Goal: Information Seeking & Learning: Learn about a topic

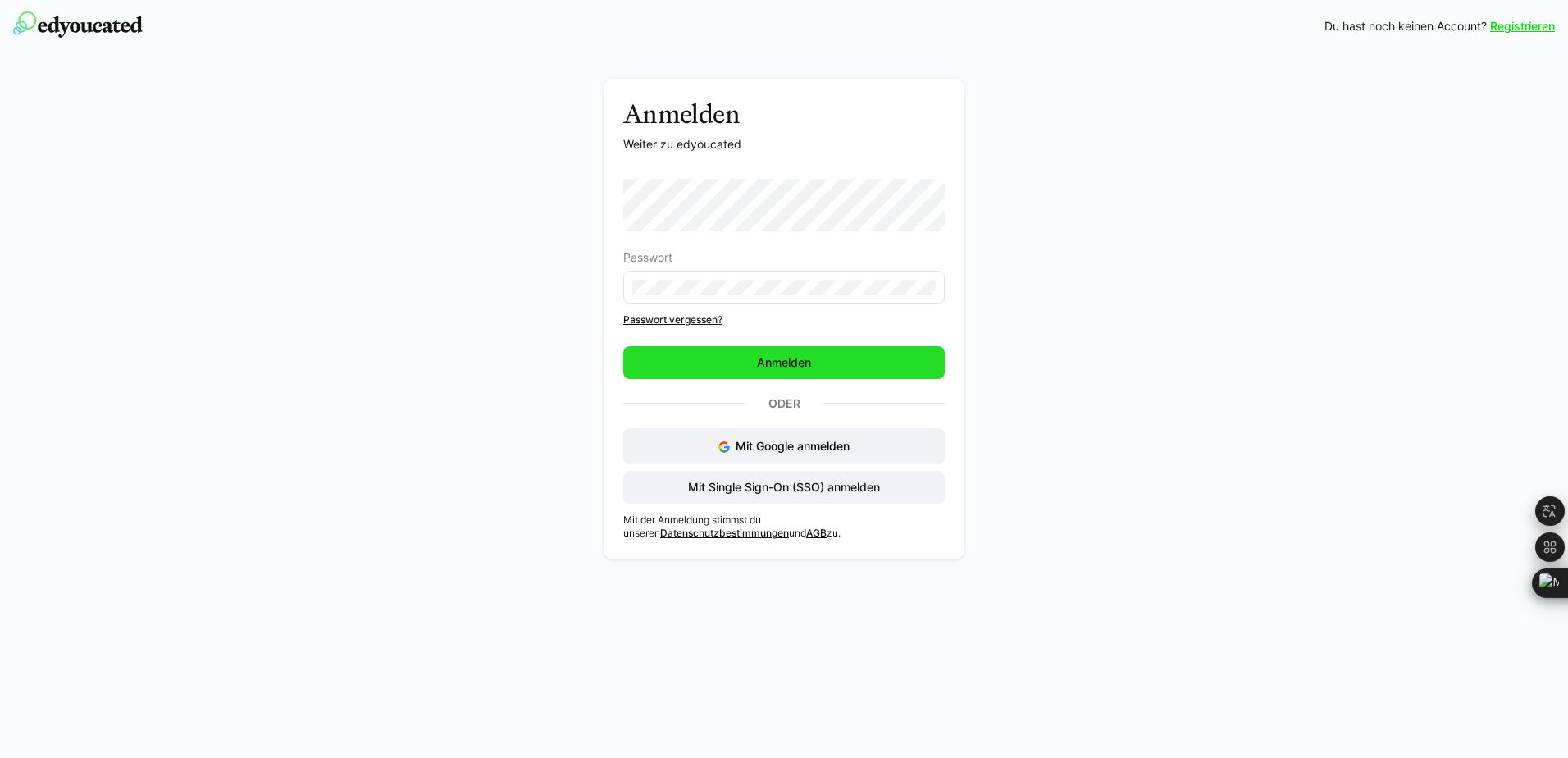
click at [789, 363] on span "Anmelden" at bounding box center [784, 362] width 59 height 16
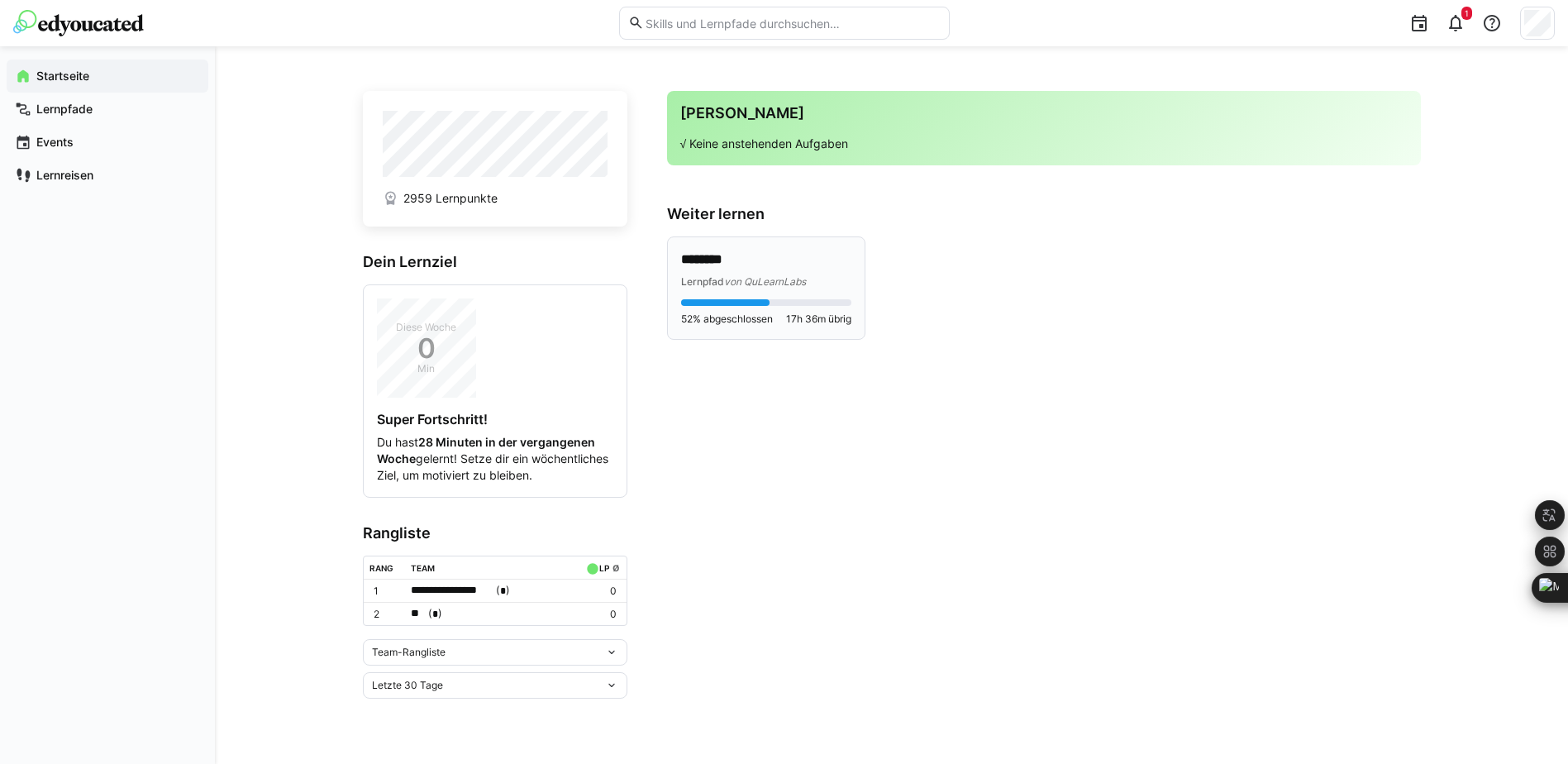
click at [771, 318] on span "52% abgeschlossen" at bounding box center [727, 319] width 91 height 13
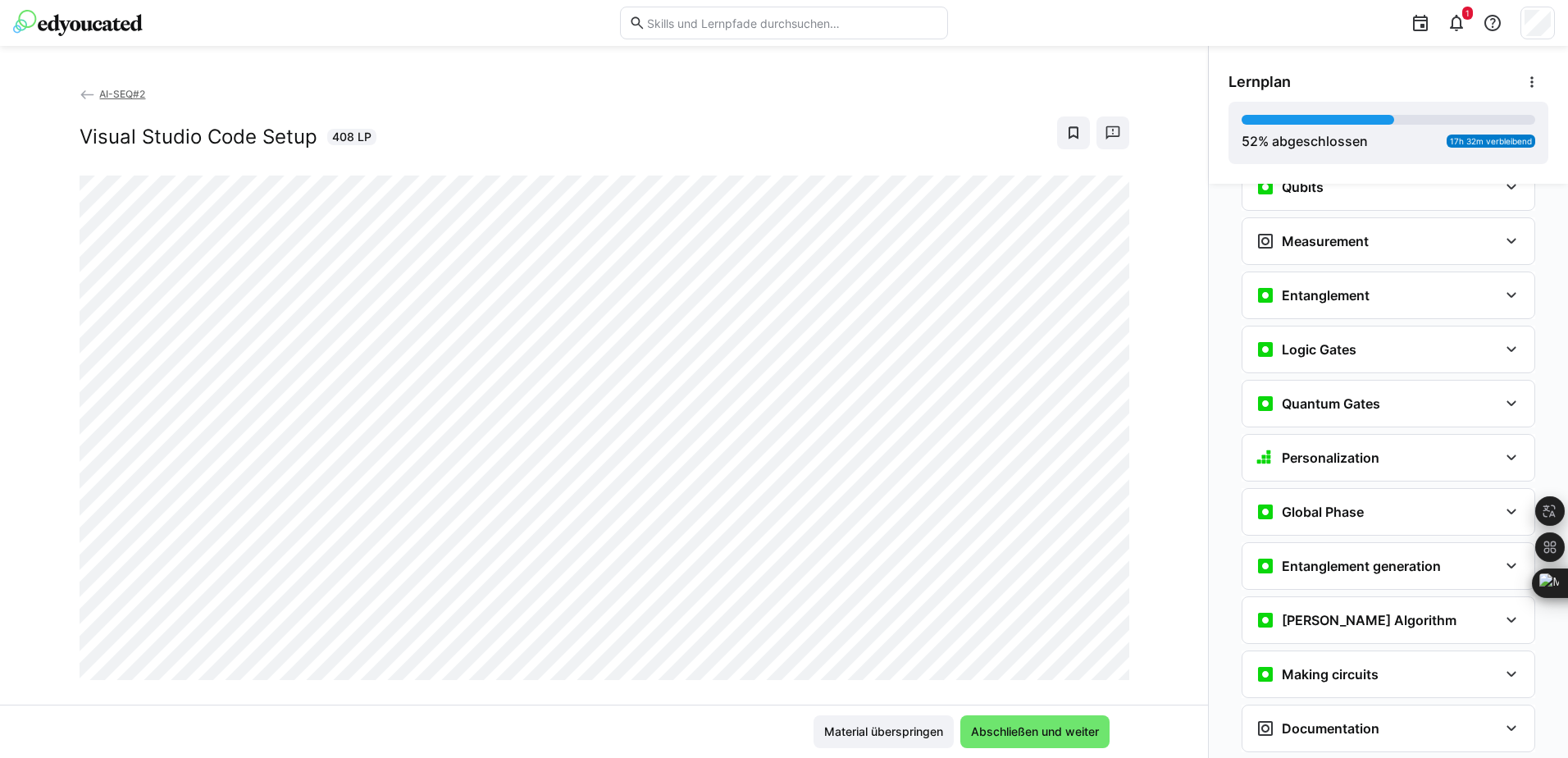
scroll to position [2102, 0]
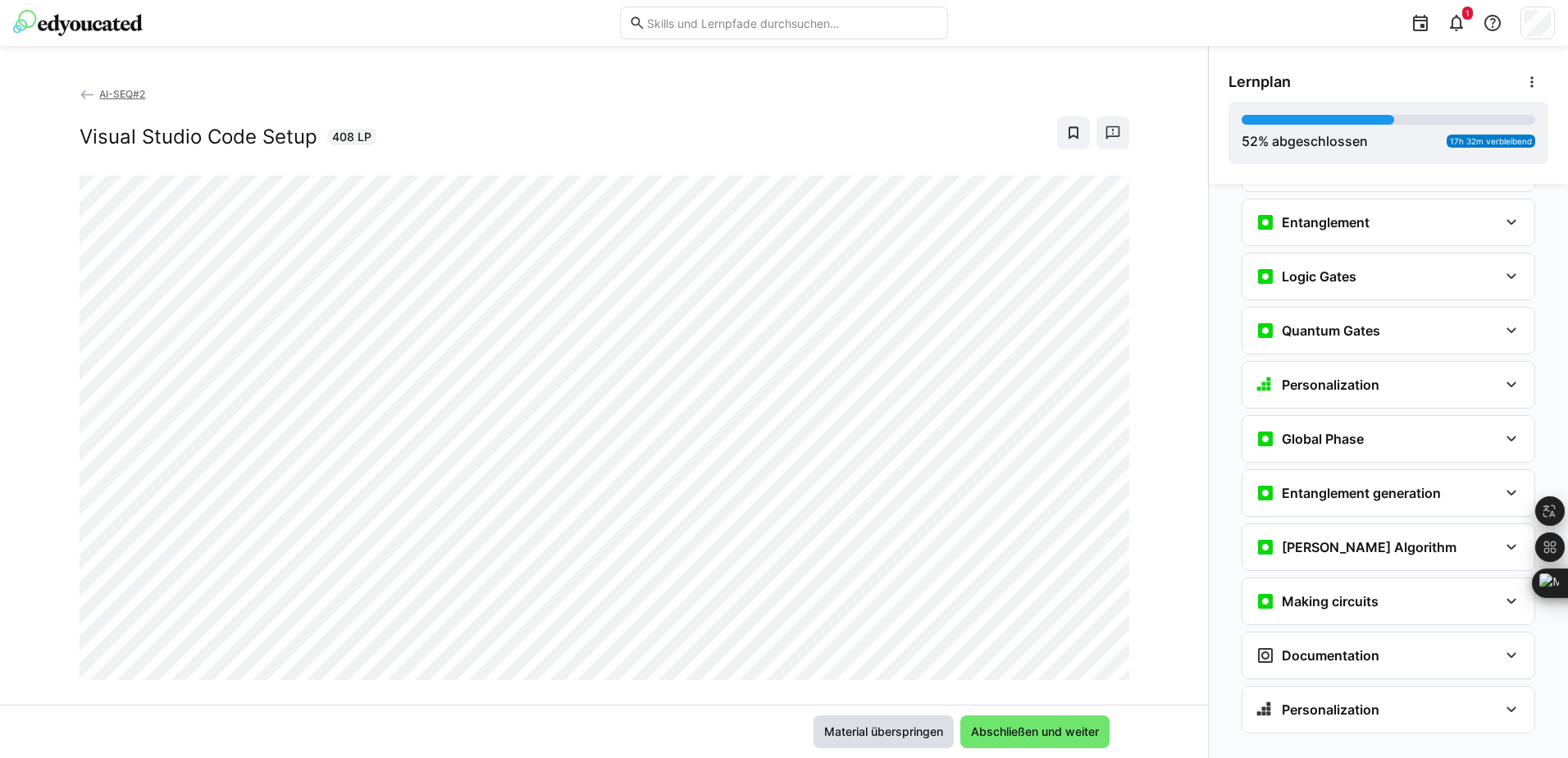
click at [894, 730] on span "Material überspringen" at bounding box center [884, 731] width 124 height 16
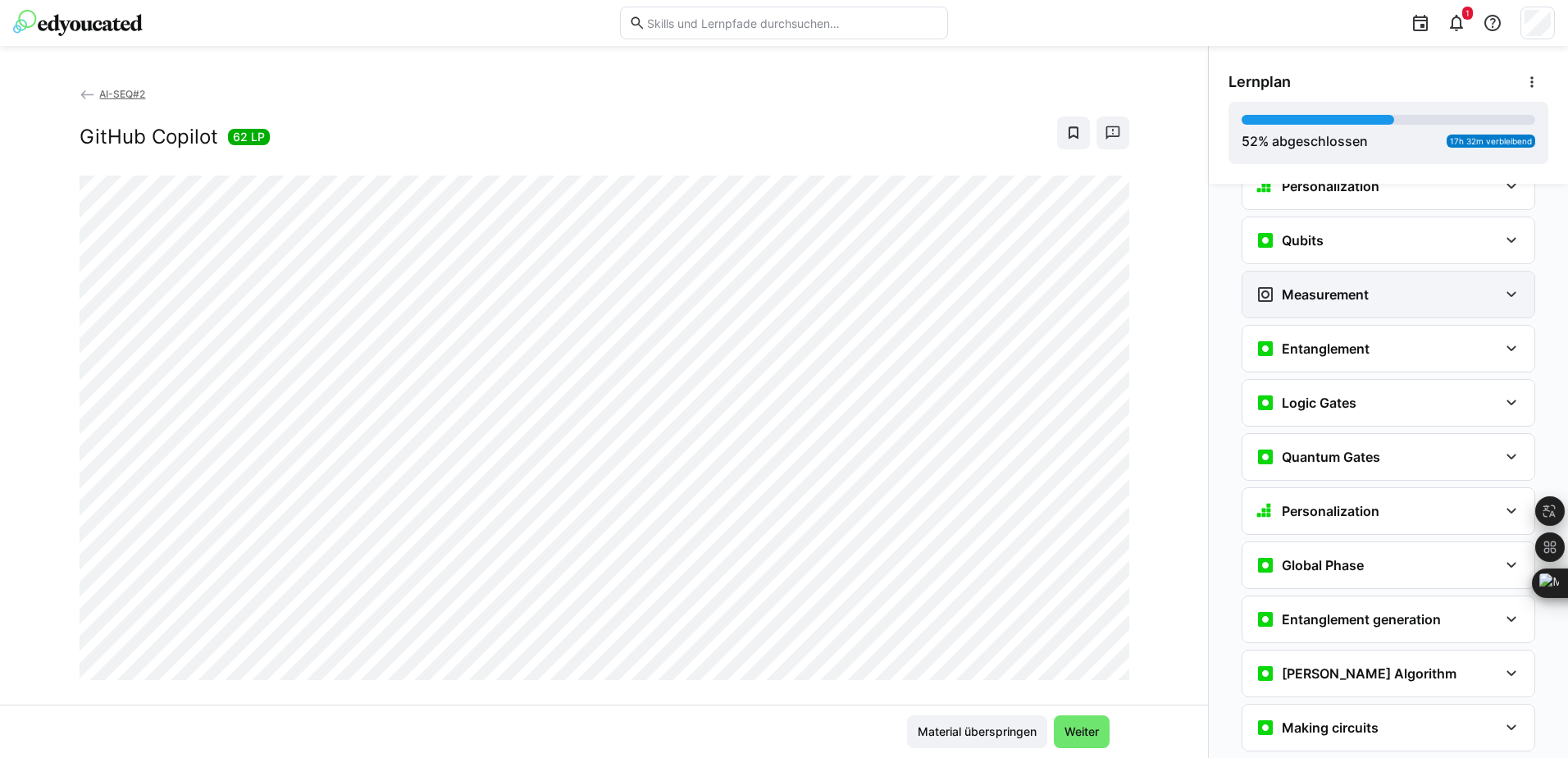
scroll to position [2178, 0]
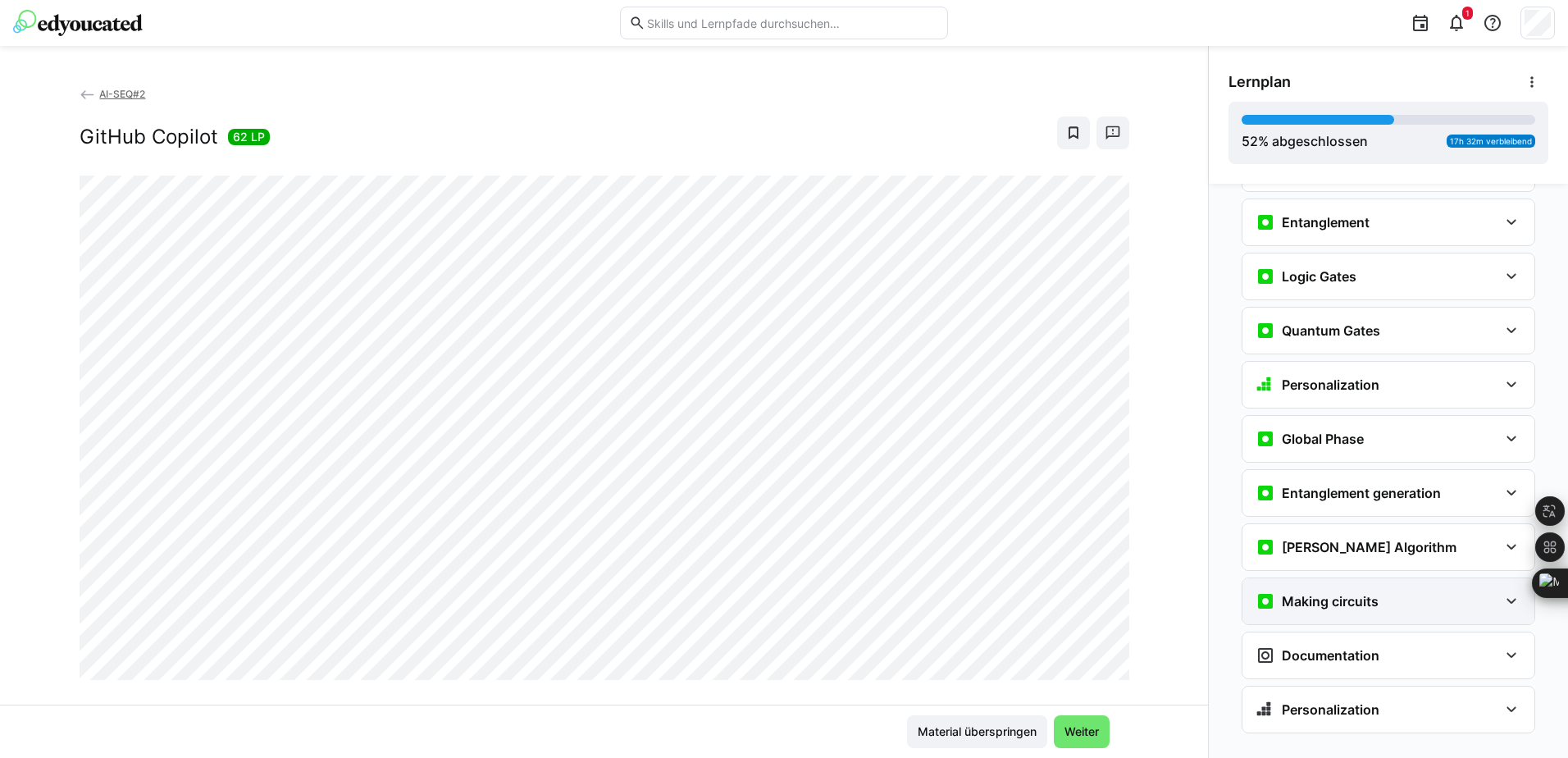
click at [1452, 591] on div "Making circuits" at bounding box center [1376, 600] width 242 height 20
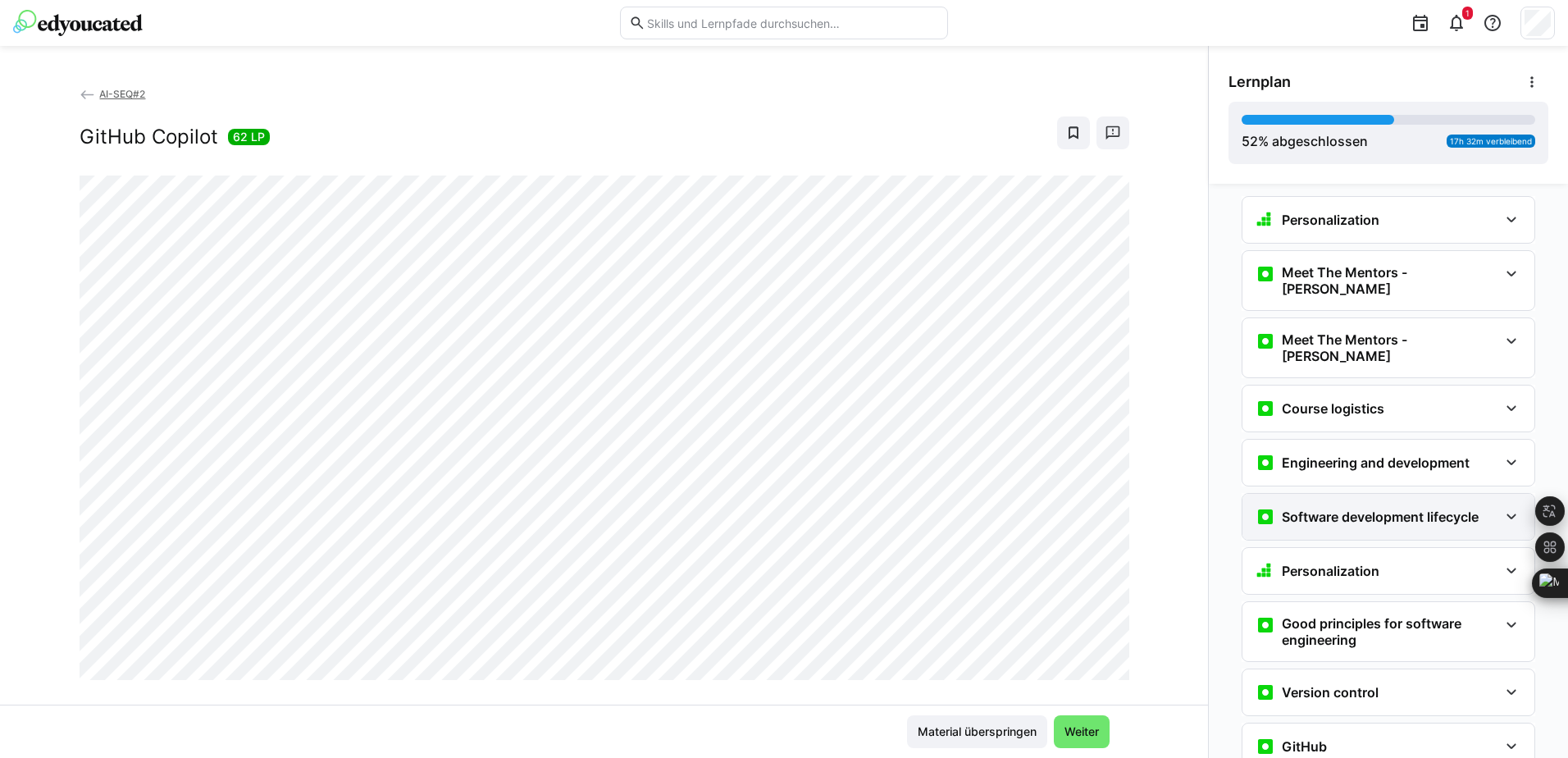
scroll to position [0, 0]
